Goal: Information Seeking & Learning: Understand process/instructions

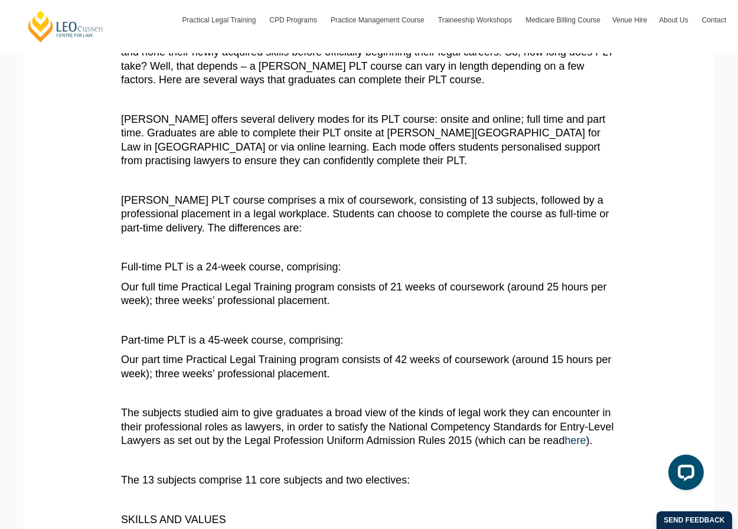
scroll to position [217, 0]
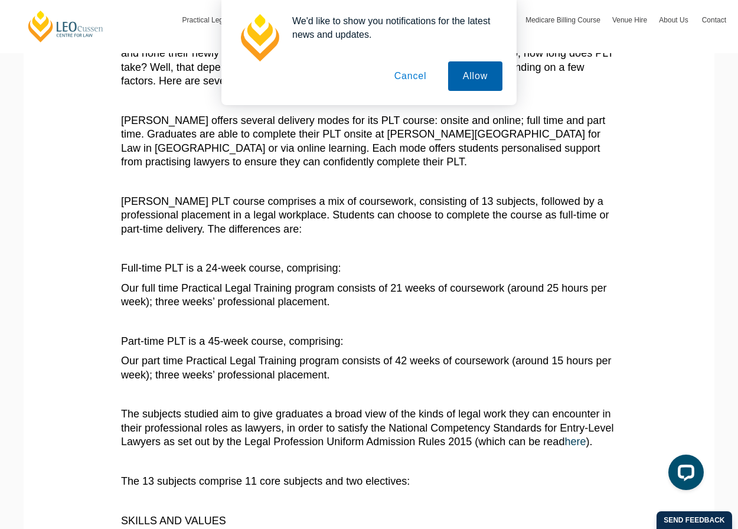
click at [469, 87] on button "Allow" at bounding box center [475, 76] width 54 height 30
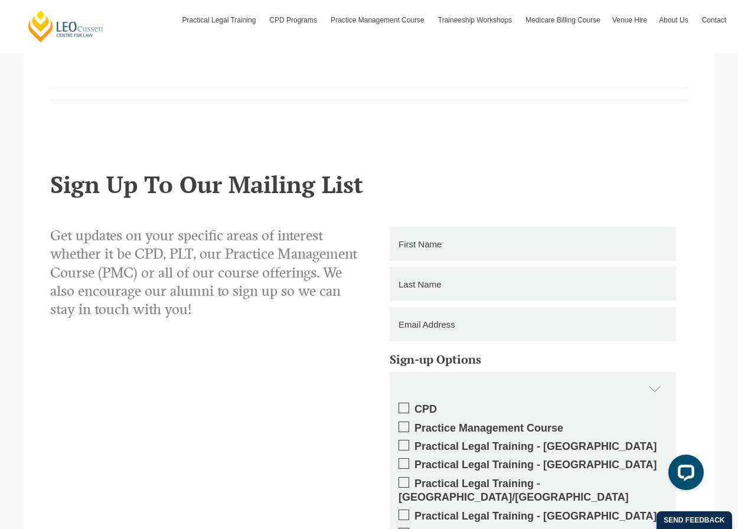
scroll to position [1232, 0]
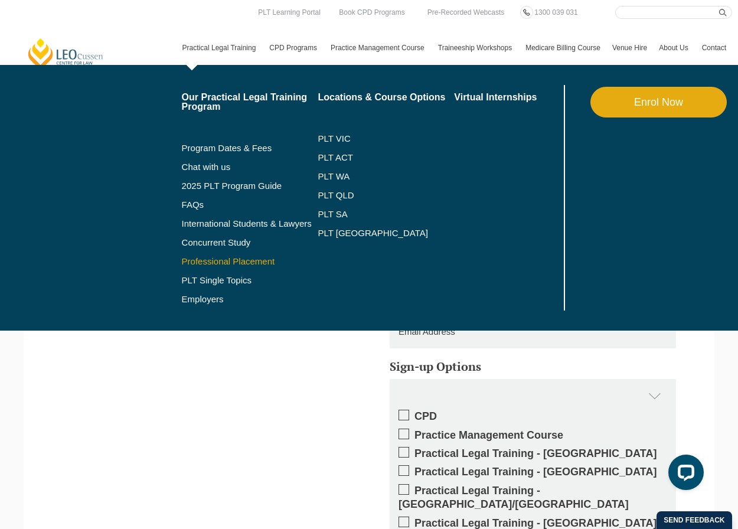
click at [186, 260] on link "Professional Placement" at bounding box center [250, 261] width 136 height 9
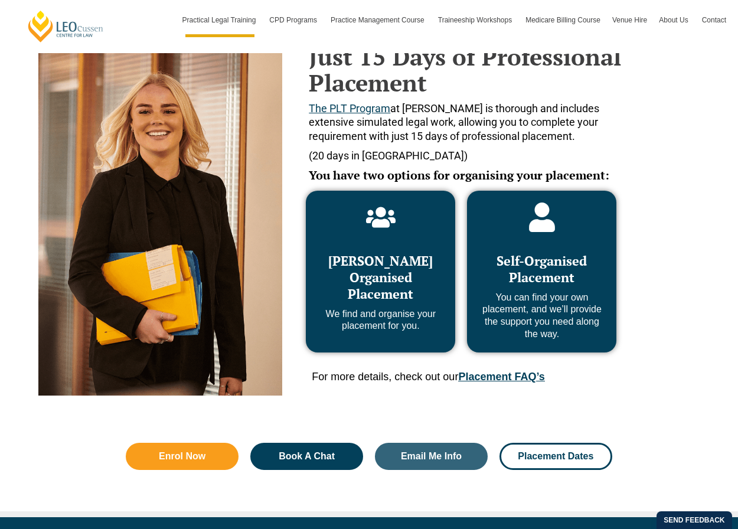
scroll to position [523, 0]
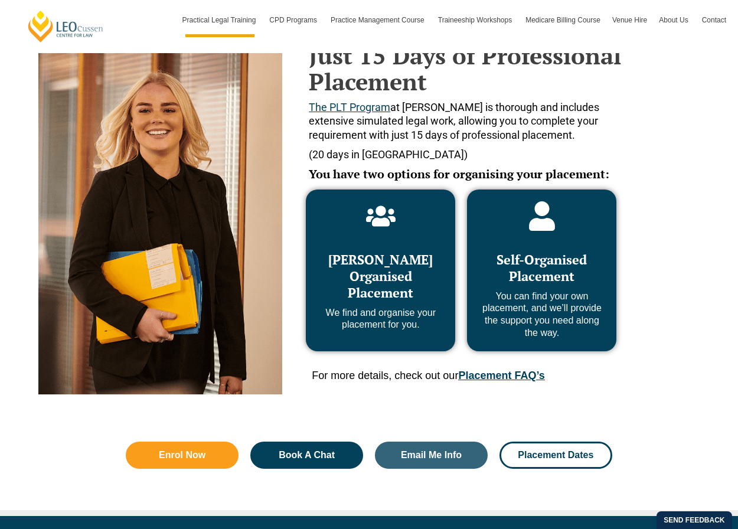
click at [397, 252] on span "[PERSON_NAME] Organised Placement" at bounding box center [380, 276] width 105 height 50
click at [398, 327] on p "We find and organise your placement for you." at bounding box center [381, 319] width 126 height 25
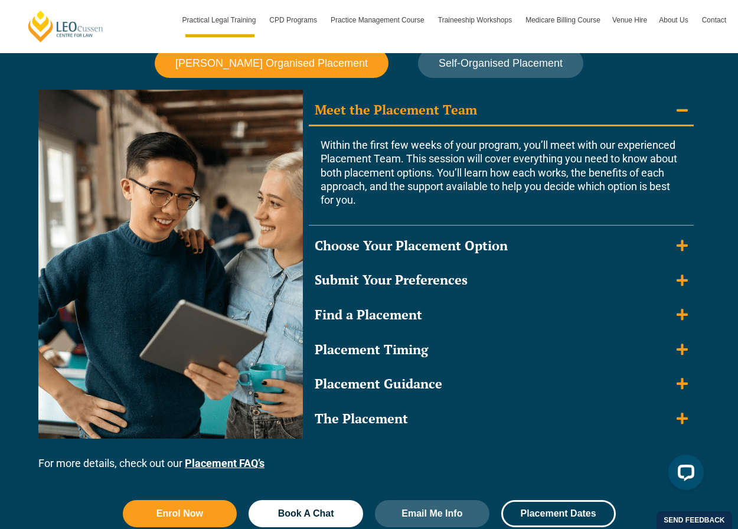
scroll to position [1069, 0]
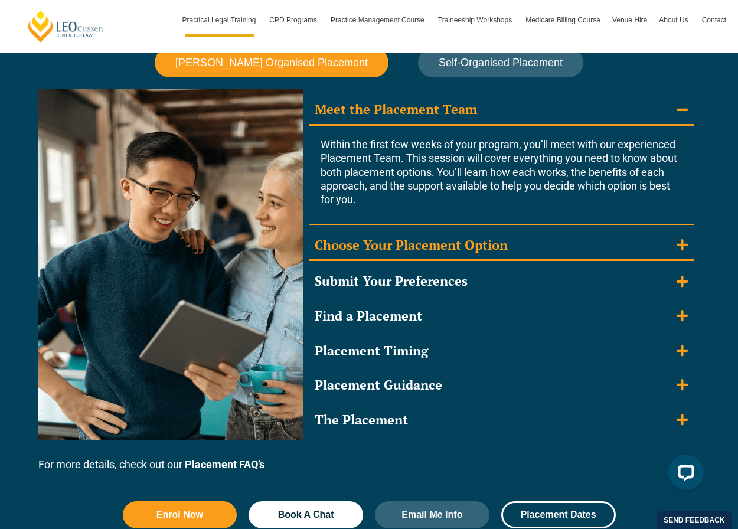
click at [415, 245] on div "Choose Your Placement Option" at bounding box center [411, 245] width 193 height 17
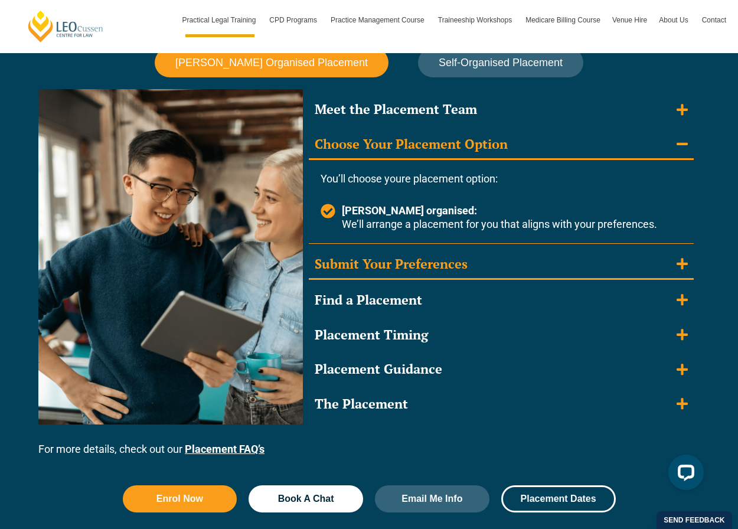
click at [417, 256] on div "Submit Your Preferences" at bounding box center [391, 264] width 153 height 17
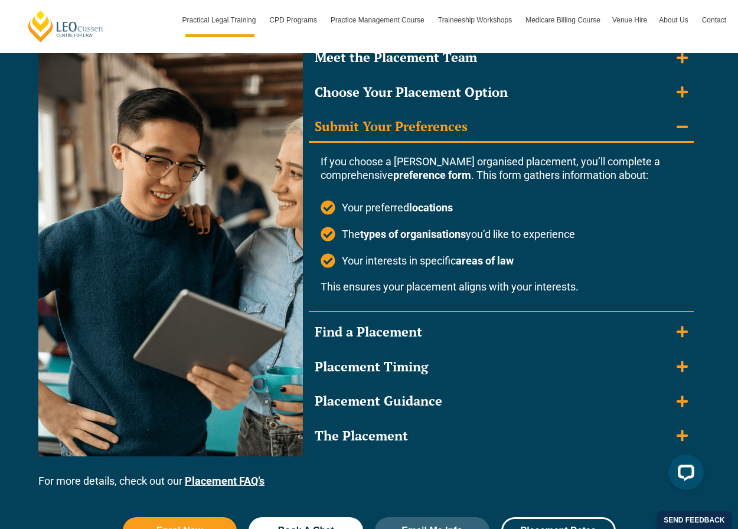
scroll to position [1129, 0]
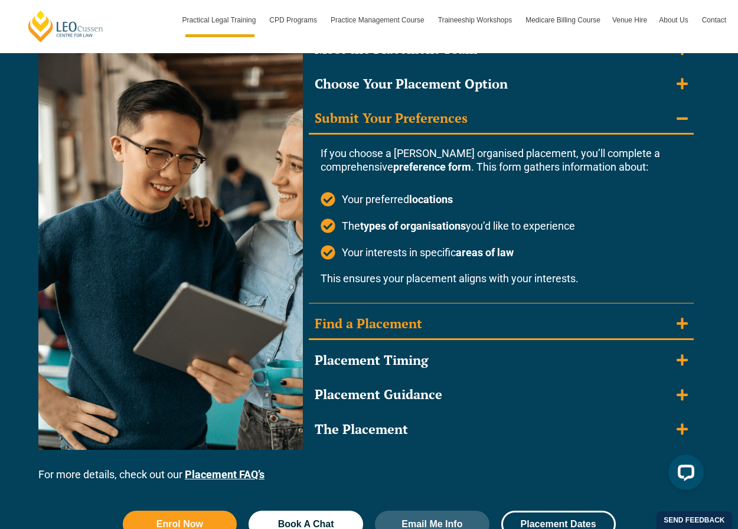
click at [415, 318] on div "Find a Placement" at bounding box center [368, 323] width 107 height 17
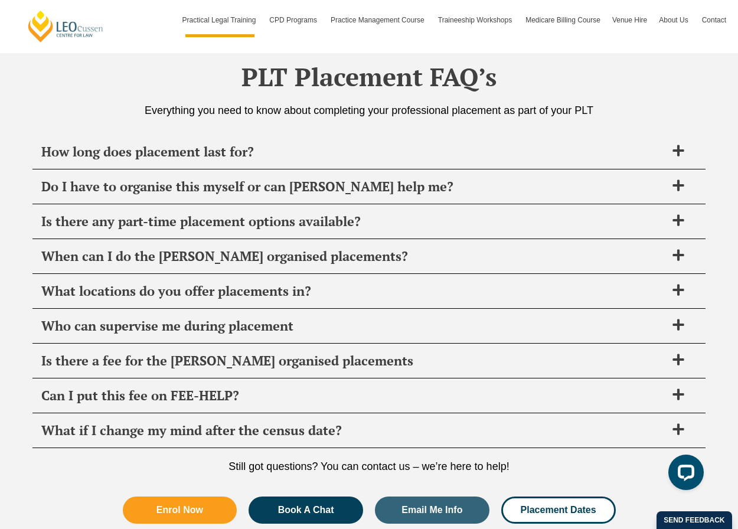
scroll to position [4103, 0]
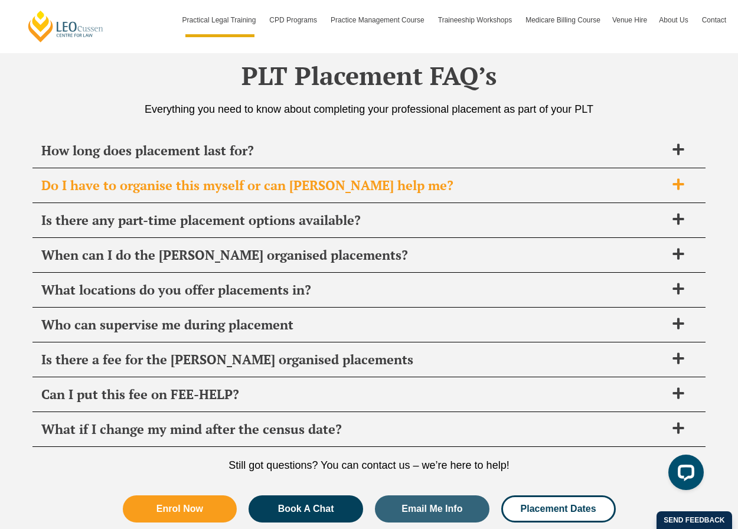
click at [283, 177] on span "Do I have to organise this myself or can [PERSON_NAME] help me?" at bounding box center [353, 185] width 625 height 17
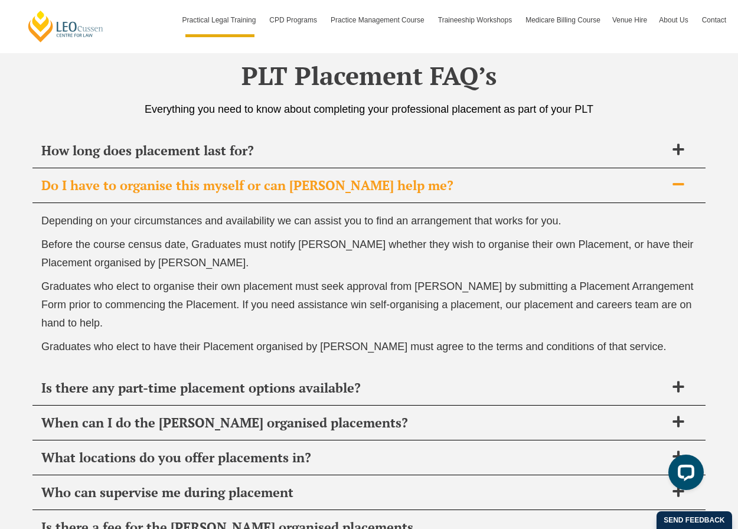
click at [283, 177] on span "Do I have to organise this myself or can [PERSON_NAME] help me?" at bounding box center [353, 185] width 625 height 17
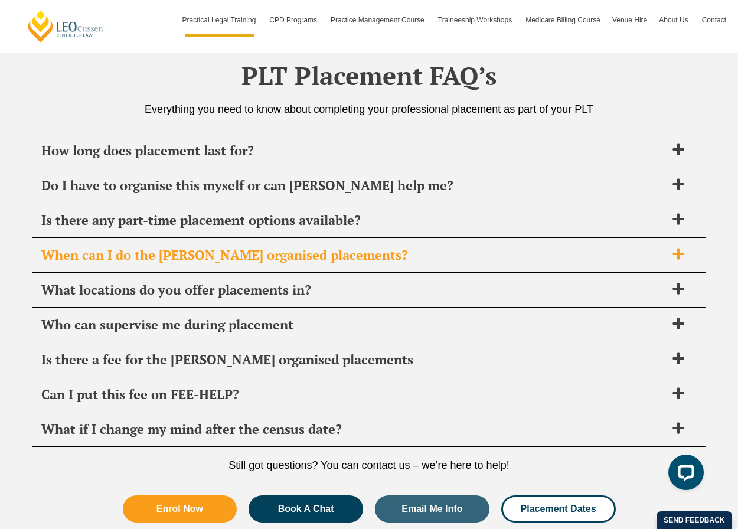
click at [285, 247] on span "When can I do the [PERSON_NAME] organised placements?" at bounding box center [353, 255] width 625 height 17
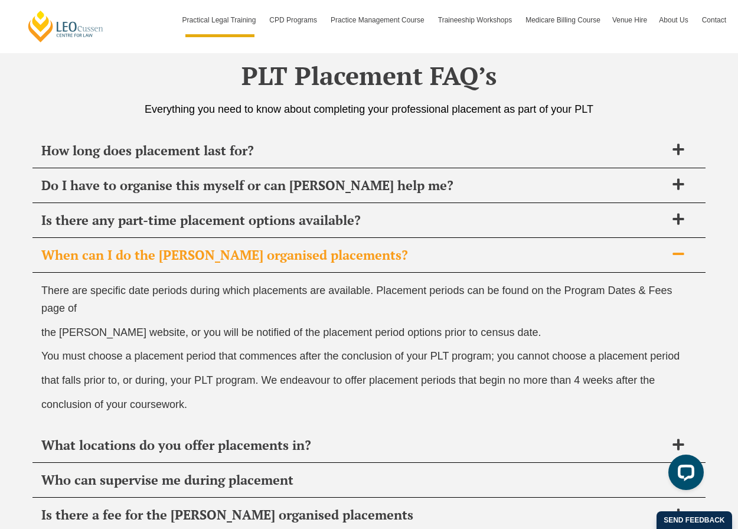
click at [285, 247] on span "When can I do the [PERSON_NAME] organised placements?" at bounding box center [353, 255] width 625 height 17
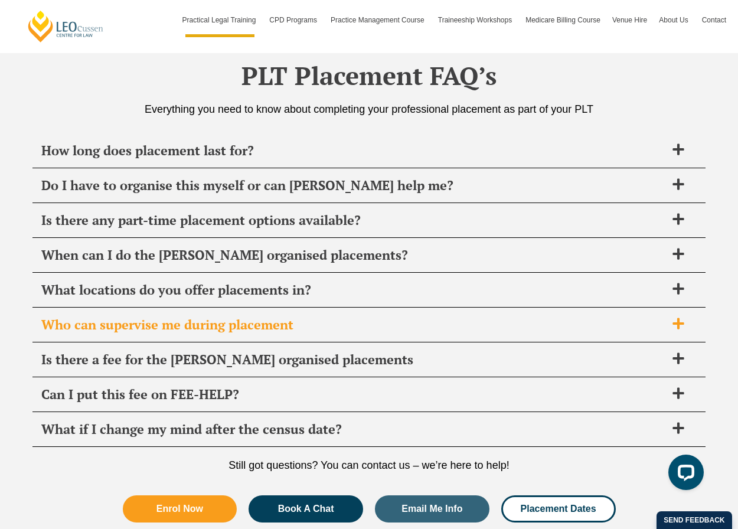
click at [281, 308] on div "Who can supervise me during placement" at bounding box center [368, 325] width 673 height 35
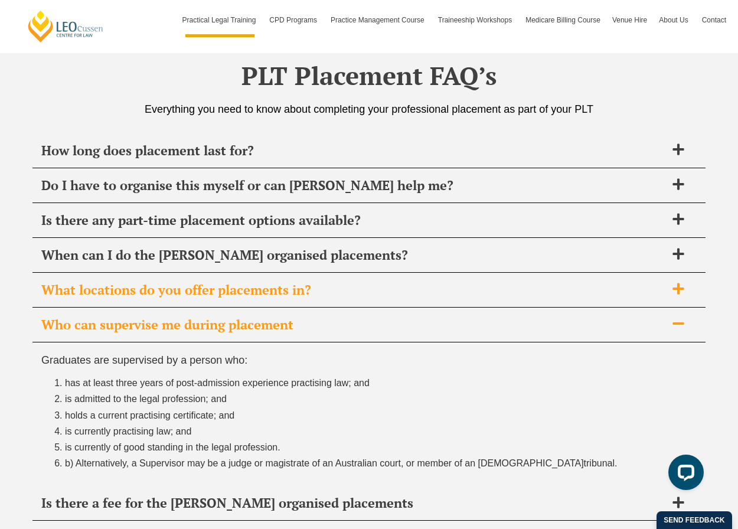
click at [281, 282] on span "What locations do you offer placements in?" at bounding box center [353, 290] width 625 height 17
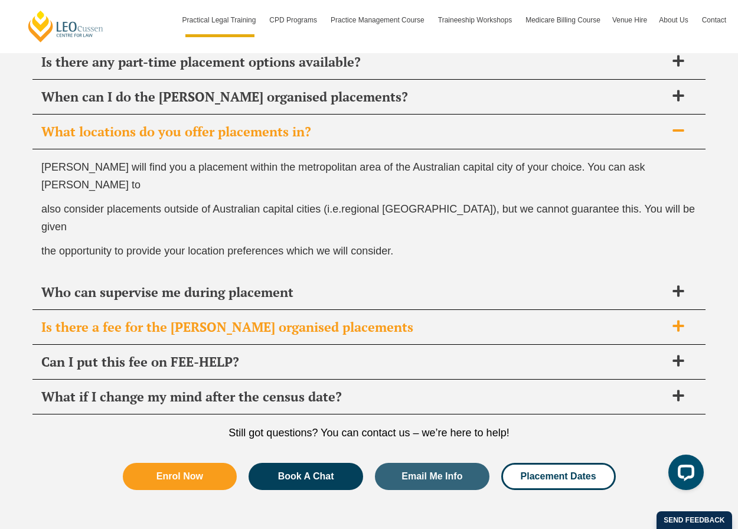
scroll to position [4263, 0]
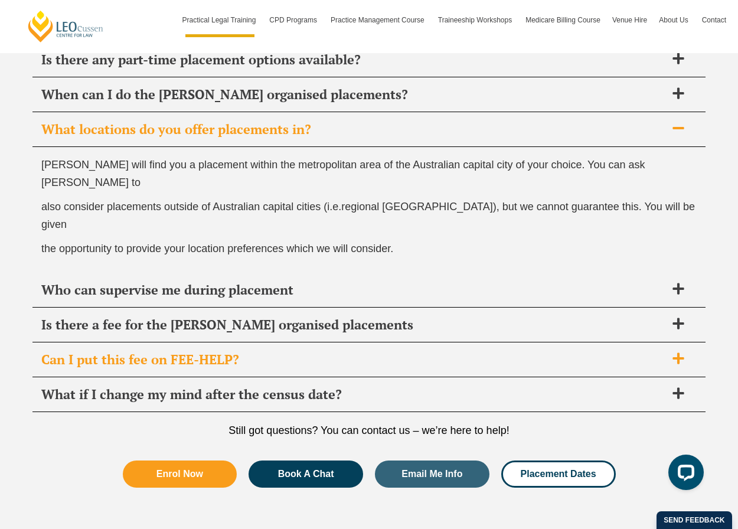
click at [366, 342] on div "Can I put this fee on FEE-HELP?" at bounding box center [368, 359] width 673 height 35
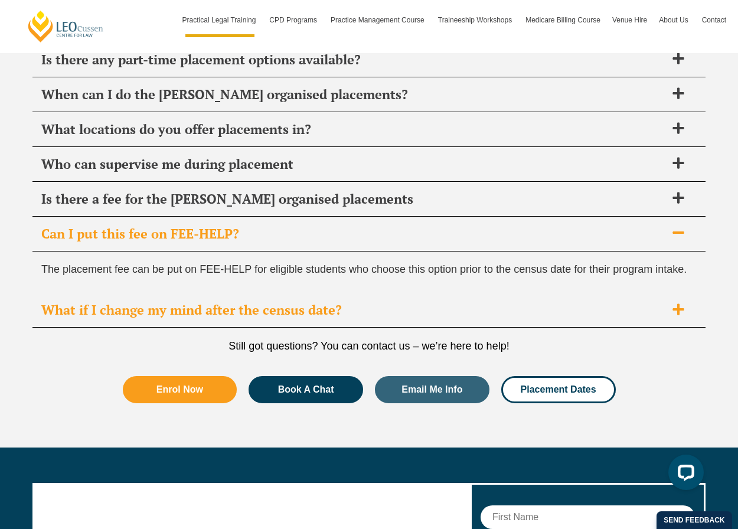
click at [403, 302] on span "What if I change my mind after the census date?" at bounding box center [353, 310] width 625 height 17
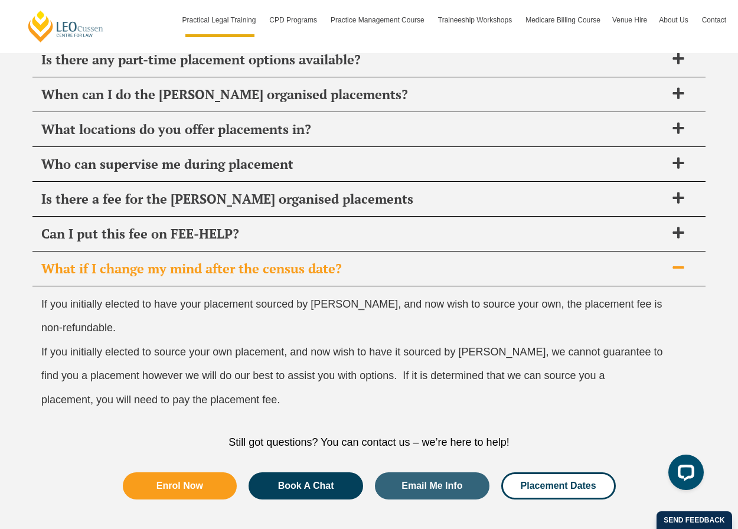
click at [409, 255] on div "What if I change my mind after the census date?" at bounding box center [368, 269] width 673 height 35
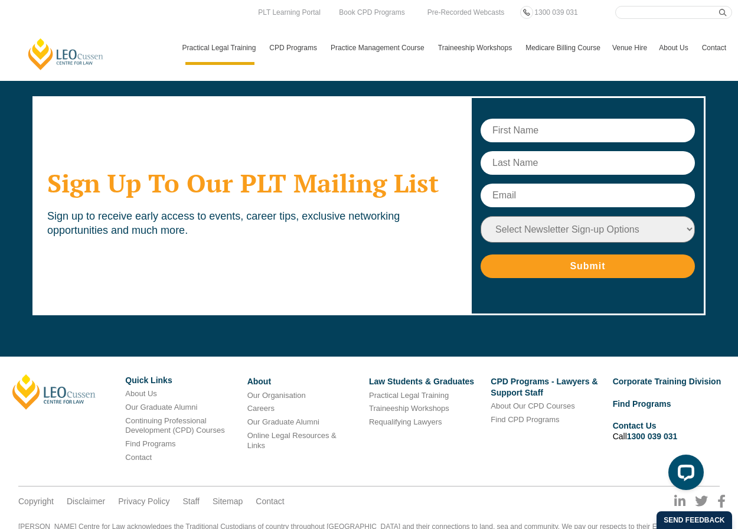
scroll to position [4608, 0]
